Goal: Transaction & Acquisition: Book appointment/travel/reservation

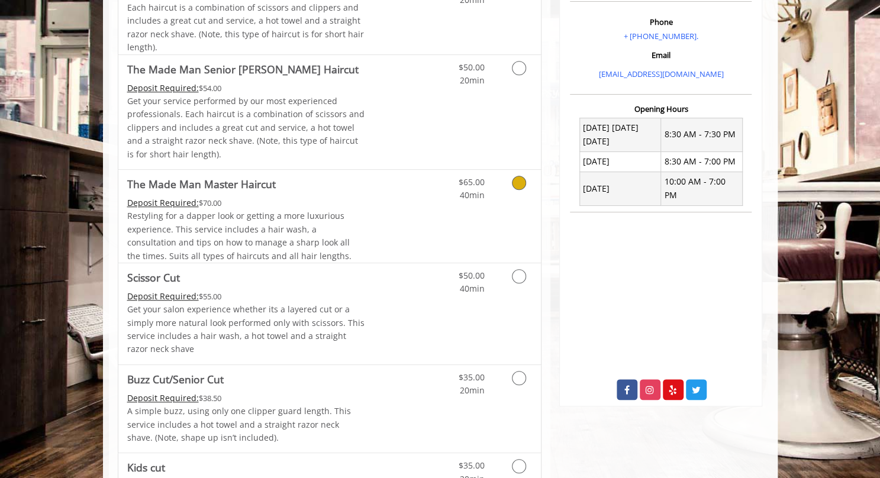
scroll to position [349, 0]
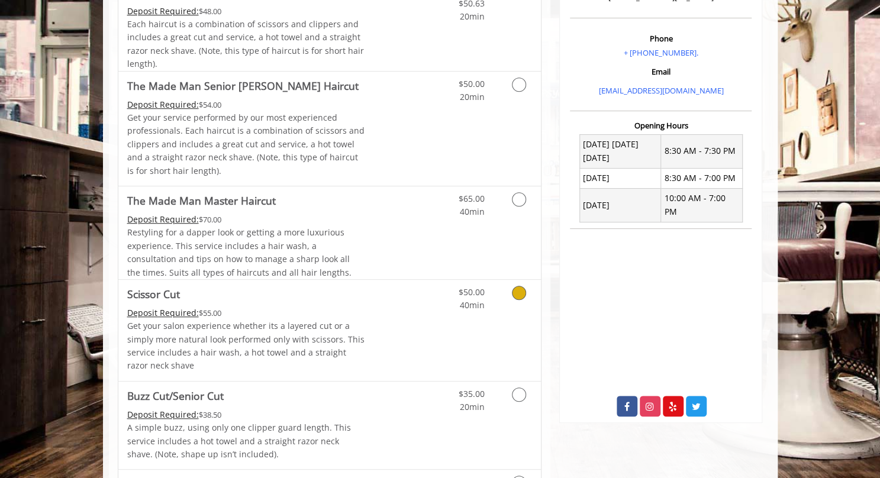
click at [512, 292] on icon "Grooming services" at bounding box center [519, 293] width 14 height 14
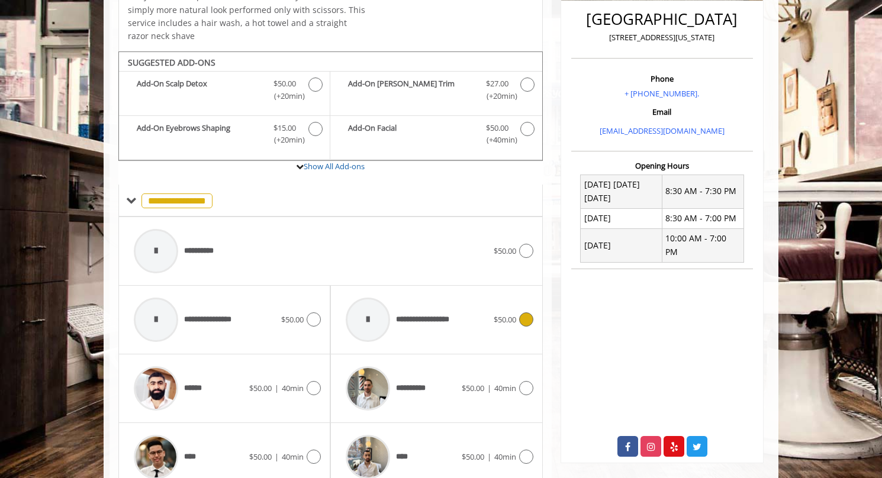
scroll to position [359, 0]
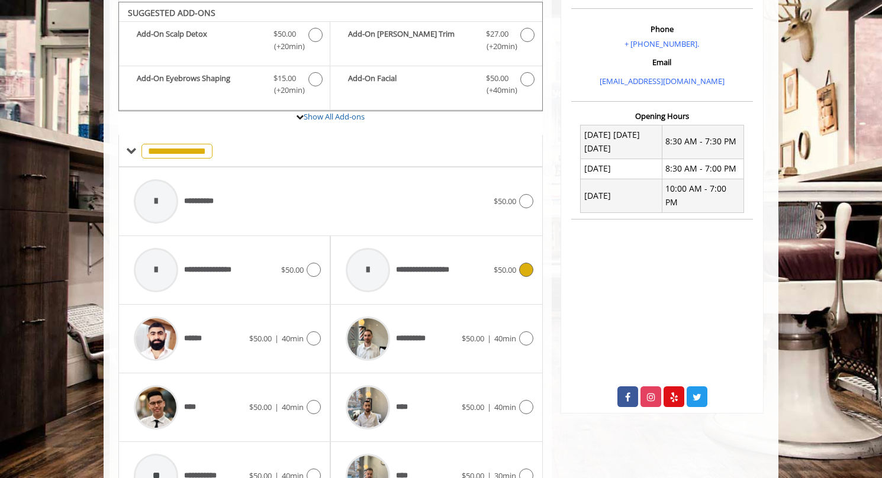
click at [531, 267] on icon at bounding box center [526, 270] width 14 height 14
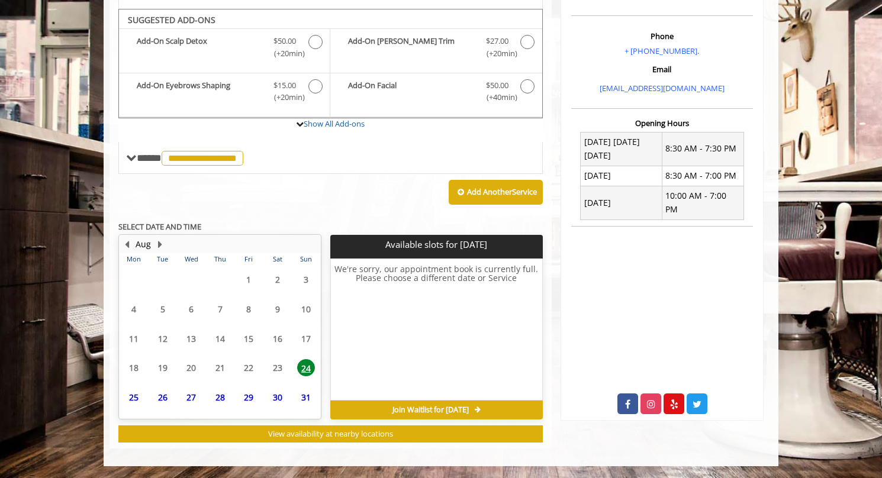
scroll to position [348, 0]
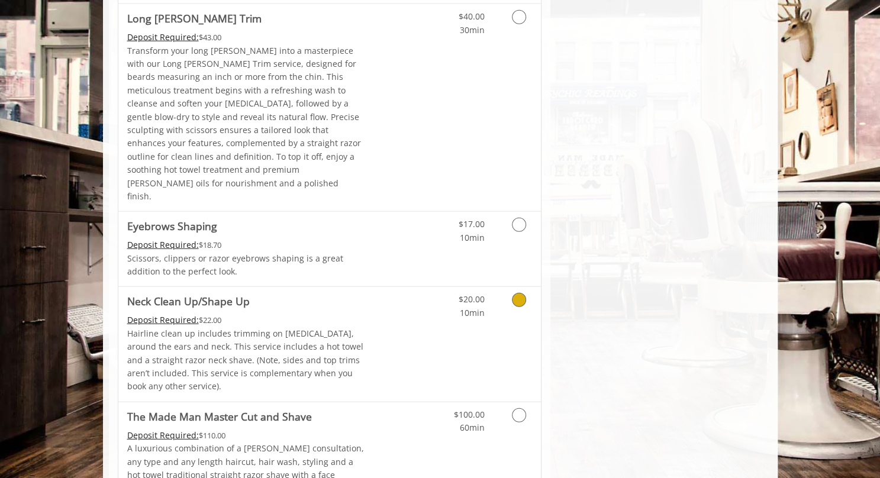
scroll to position [1767, 0]
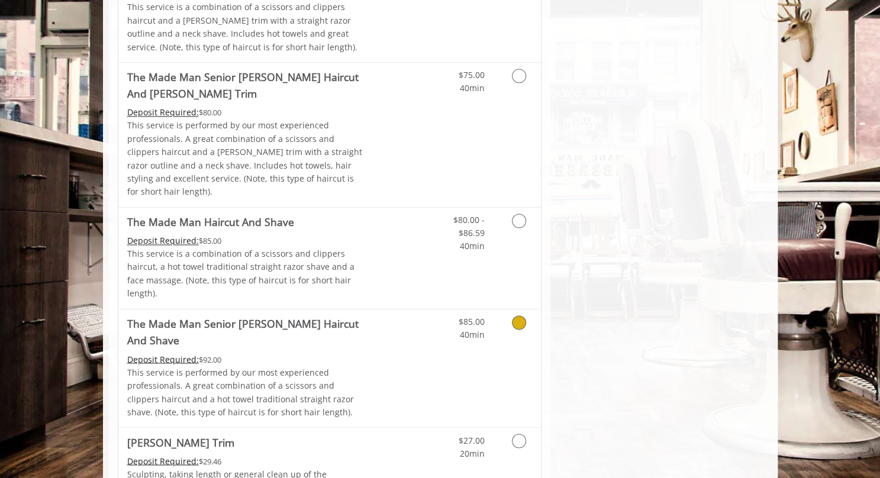
click at [434, 309] on link "Discounted Price" at bounding box center [399, 368] width 70 height 118
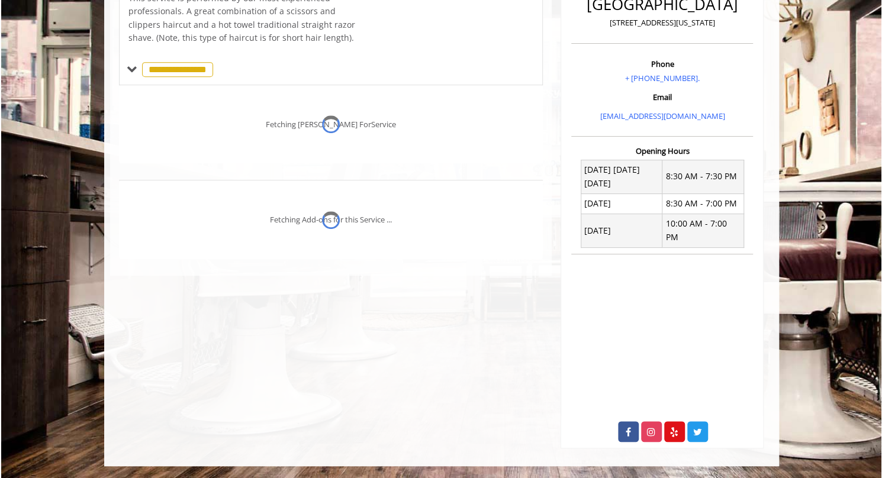
scroll to position [309, 0]
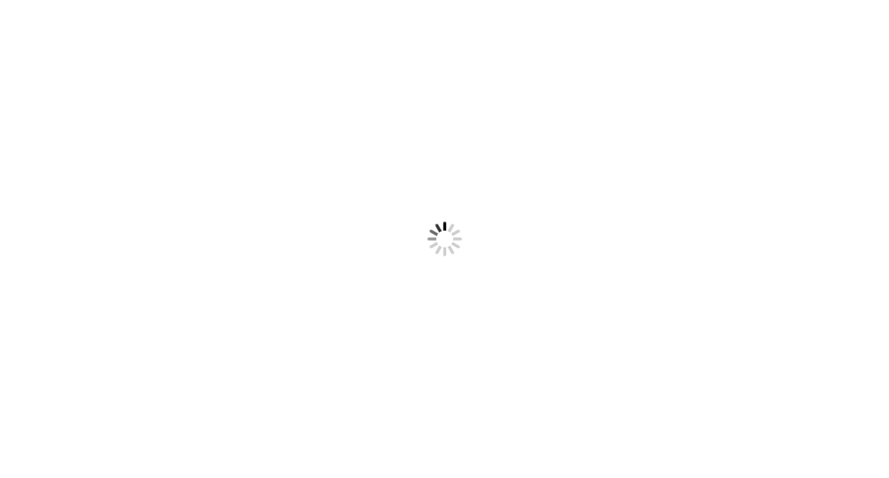
click at [215, 32] on body "Something went wrong! Try reload" at bounding box center [444, 239] width 889 height 478
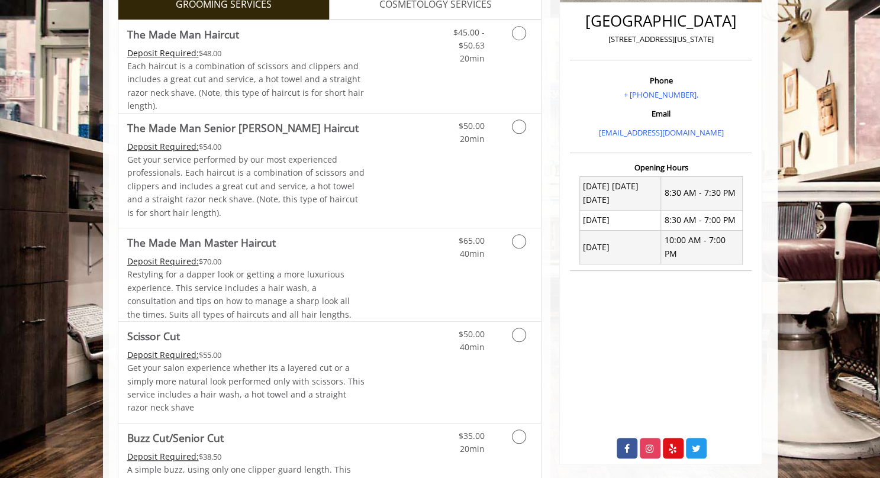
scroll to position [309, 0]
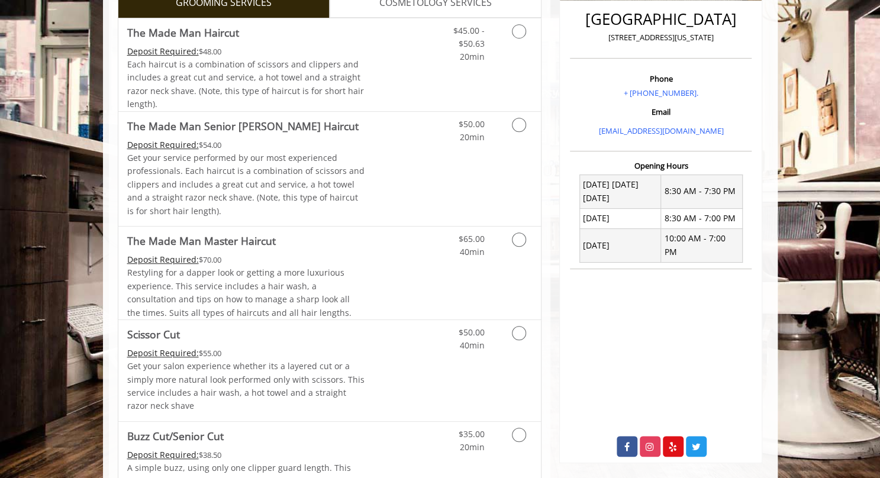
click at [671, 188] on td "8:30 AM - 7:30 PM" at bounding box center [702, 192] width 82 height 34
click at [510, 127] on link "Grooming services" at bounding box center [517, 128] width 30 height 33
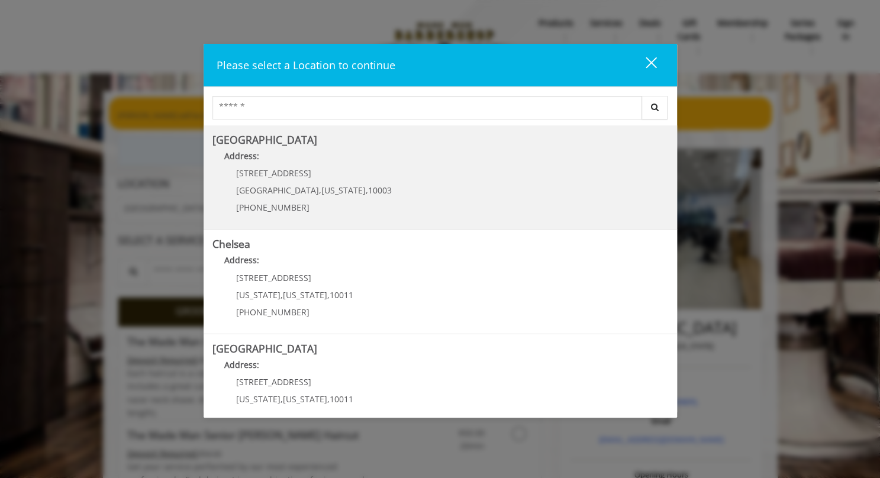
click at [326, 177] on p "60 E 8th St" at bounding box center [314, 173] width 156 height 9
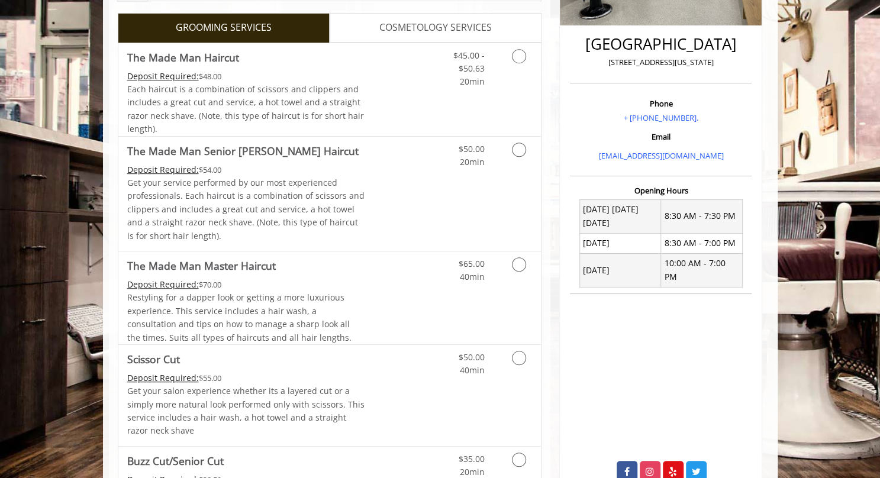
scroll to position [286, 0]
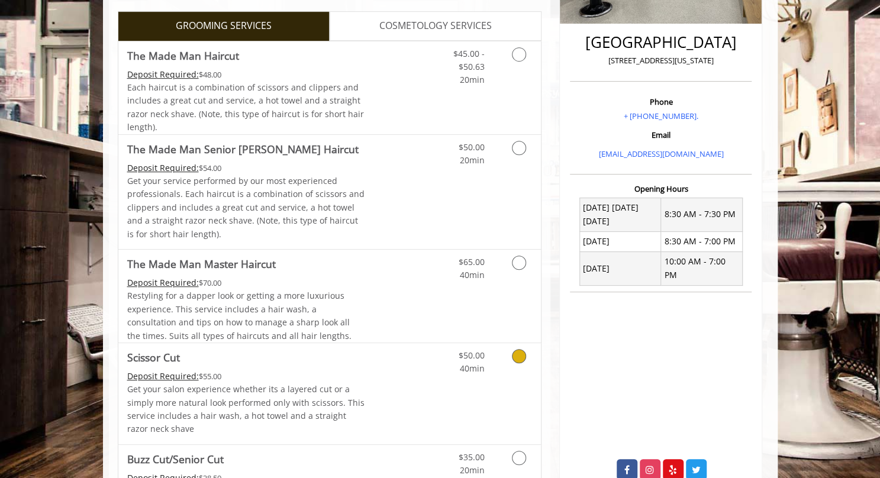
click at [508, 354] on link "Grooming services" at bounding box center [517, 359] width 30 height 33
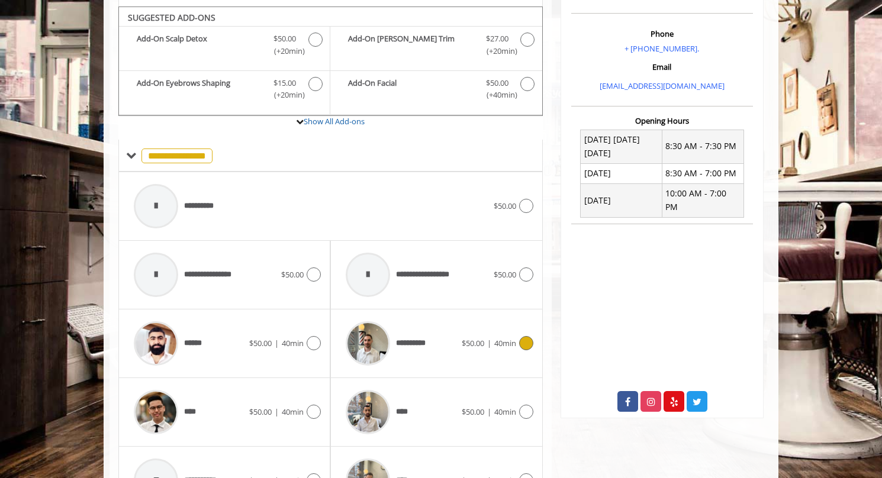
scroll to position [359, 0]
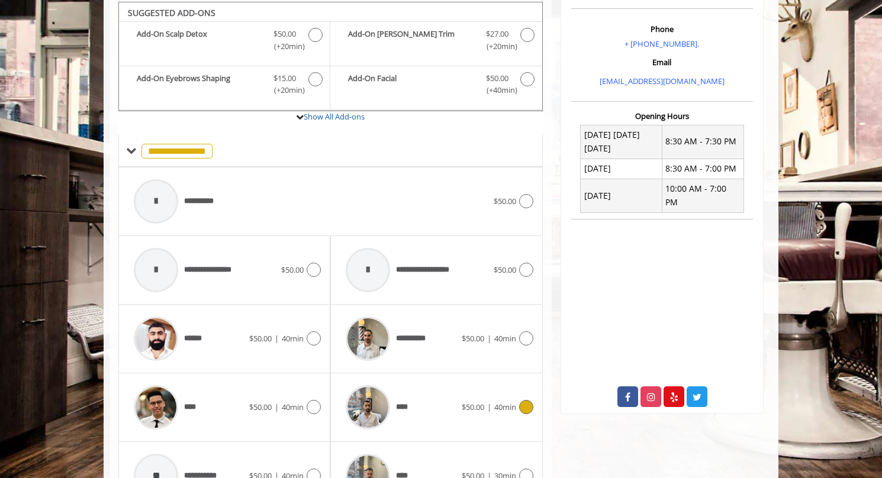
click at [525, 402] on icon at bounding box center [526, 407] width 14 height 14
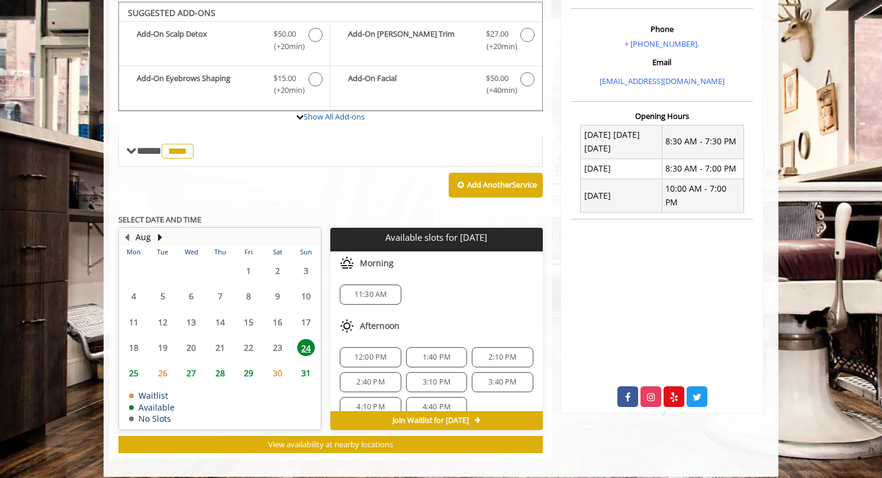
scroll to position [359, 0]
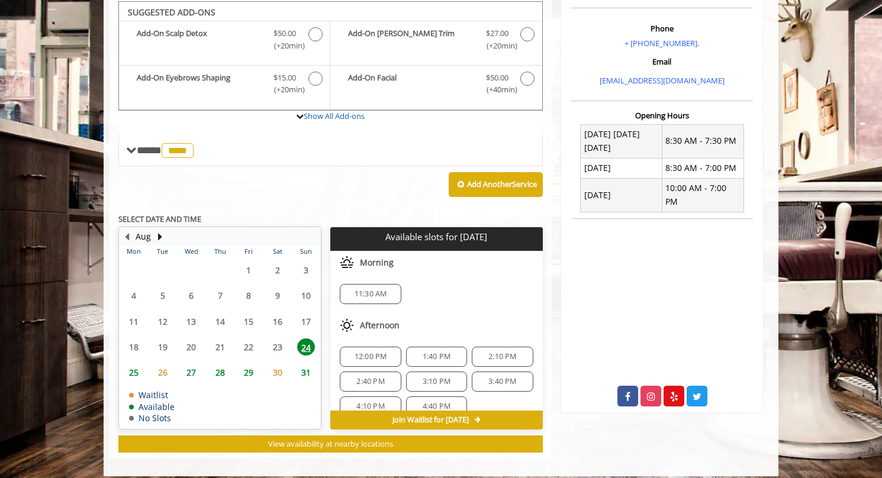
click at [308, 344] on span "24" at bounding box center [306, 346] width 18 height 17
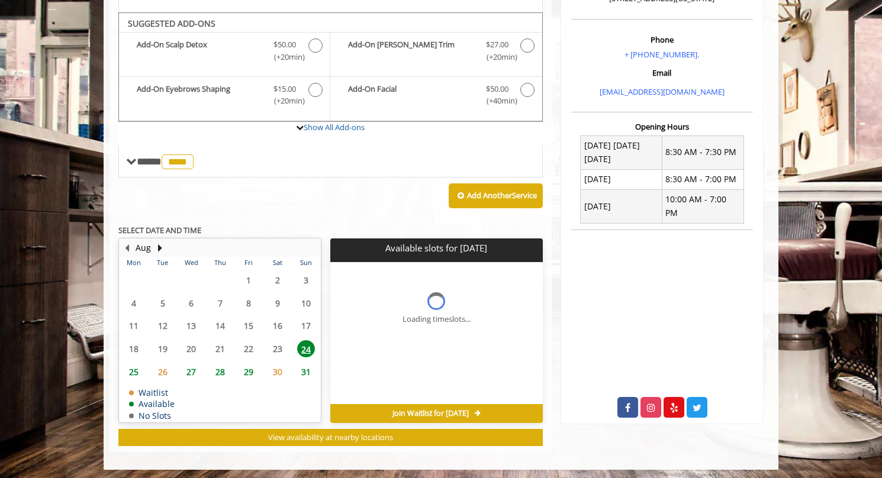
scroll to position [366, 0]
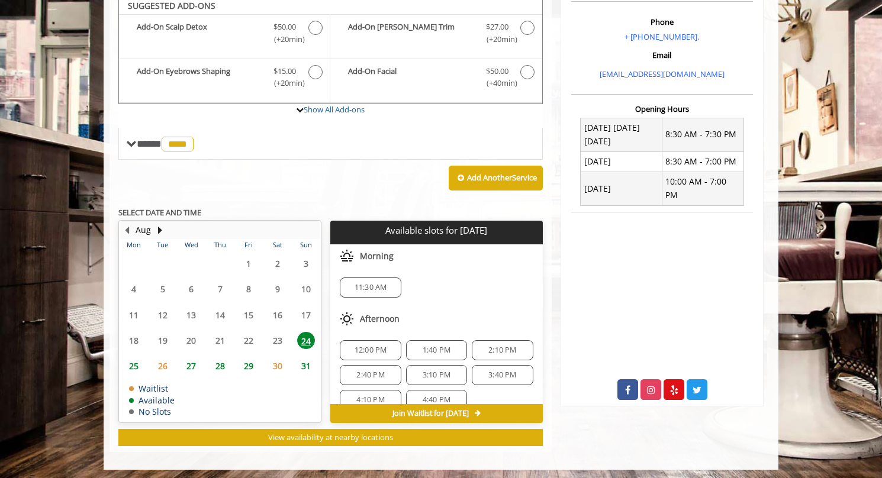
click at [384, 283] on span "11:30 AM" at bounding box center [370, 287] width 33 height 9
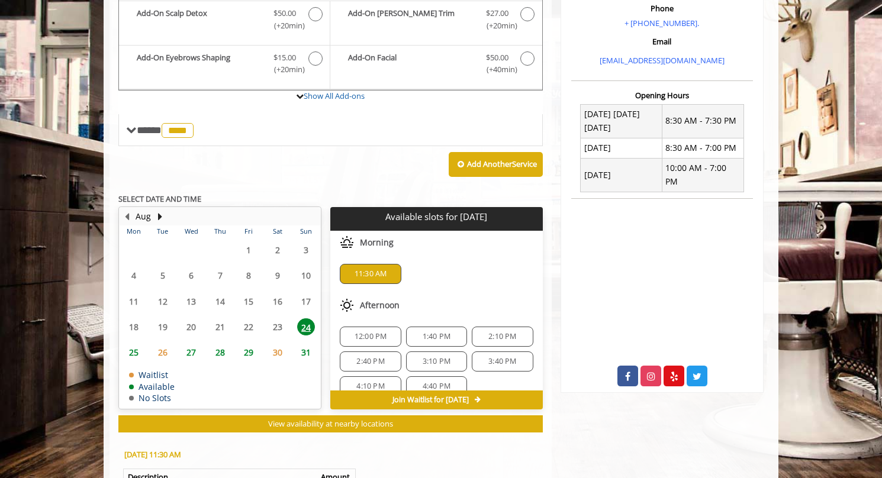
scroll to position [579, 0]
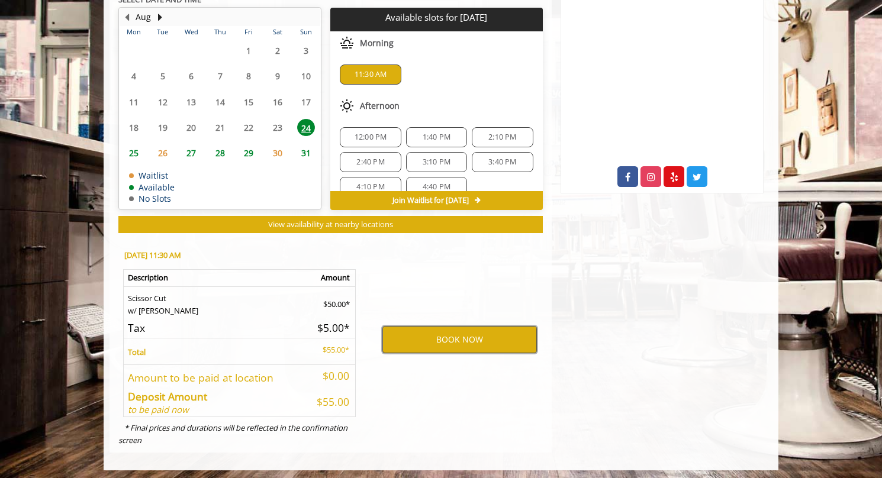
click at [419, 334] on button "BOOK NOW" at bounding box center [459, 339] width 154 height 27
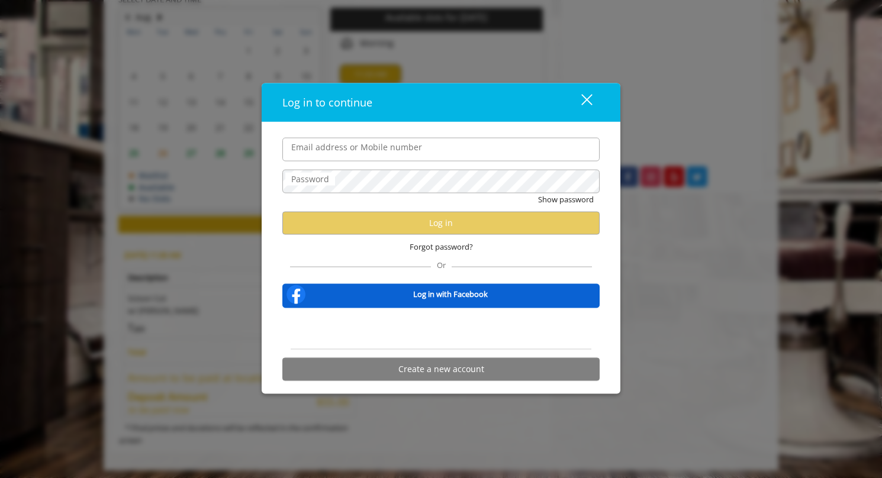
click at [590, 100] on div "close" at bounding box center [579, 102] width 24 height 18
